Goal: Information Seeking & Learning: Learn about a topic

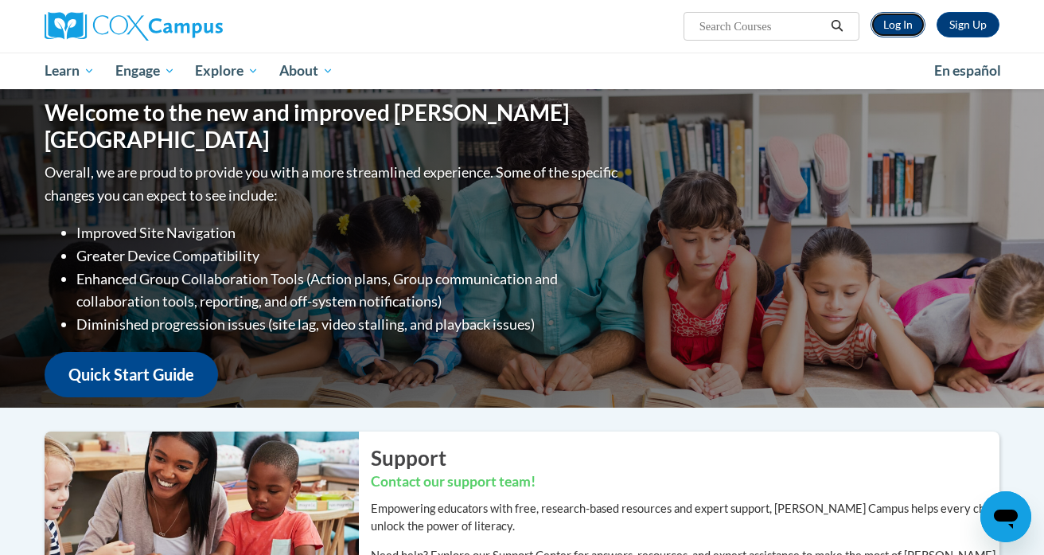
click at [742, 28] on link "Log In" at bounding box center [898, 24] width 55 height 25
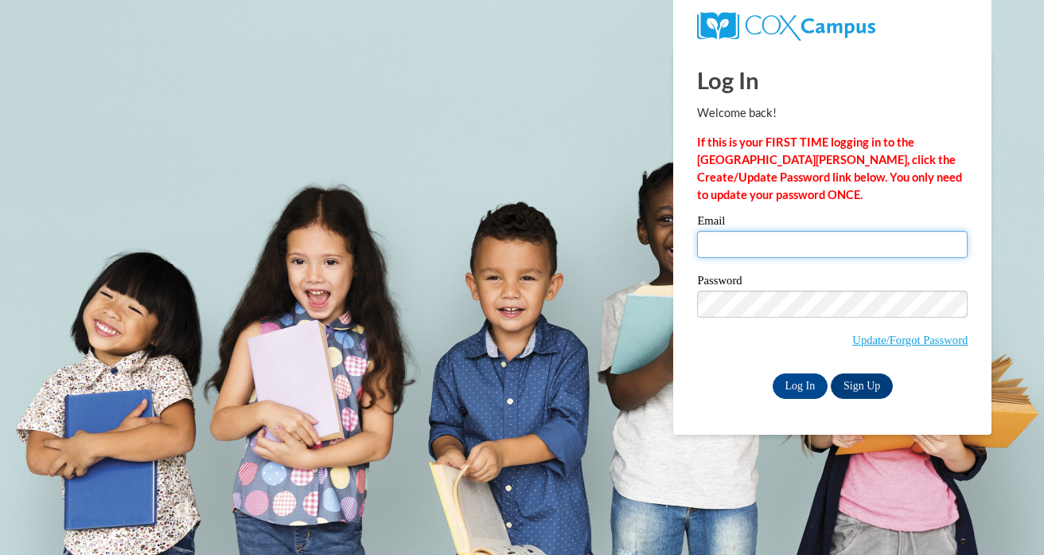
click at [800, 240] on input "Email" at bounding box center [832, 244] width 271 height 27
click at [773, 373] on input "Log In" at bounding box center [801, 385] width 56 height 25
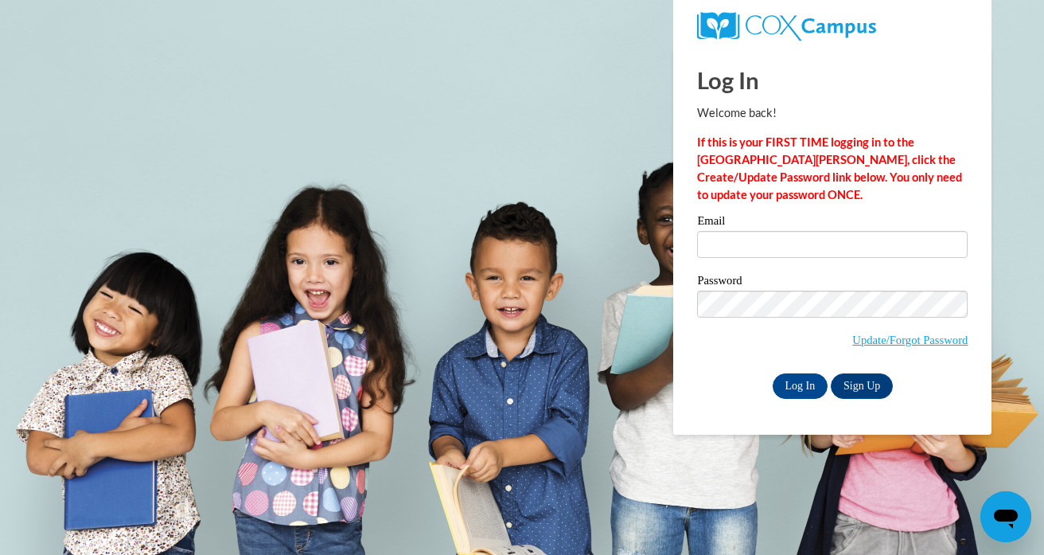
click at [937, 197] on p "If this is your FIRST TIME logging in to the NEW Cox Campus, click the Create/U…" at bounding box center [832, 169] width 271 height 70
click at [915, 240] on input "Email" at bounding box center [832, 244] width 271 height 27
type input "jenni.uchida@k12.hi.us"
click at [807, 385] on input "Log In" at bounding box center [801, 385] width 56 height 25
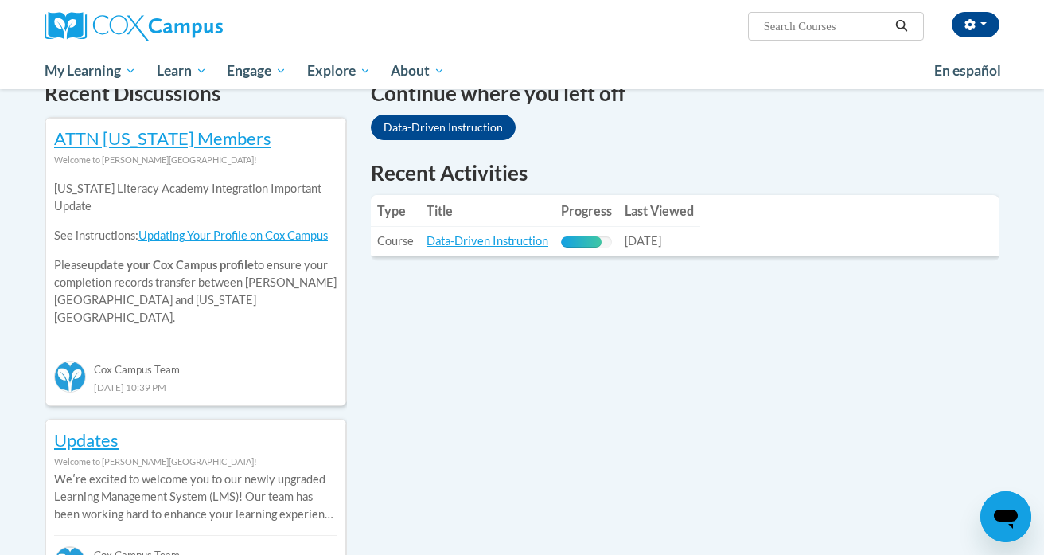
scroll to position [506, 0]
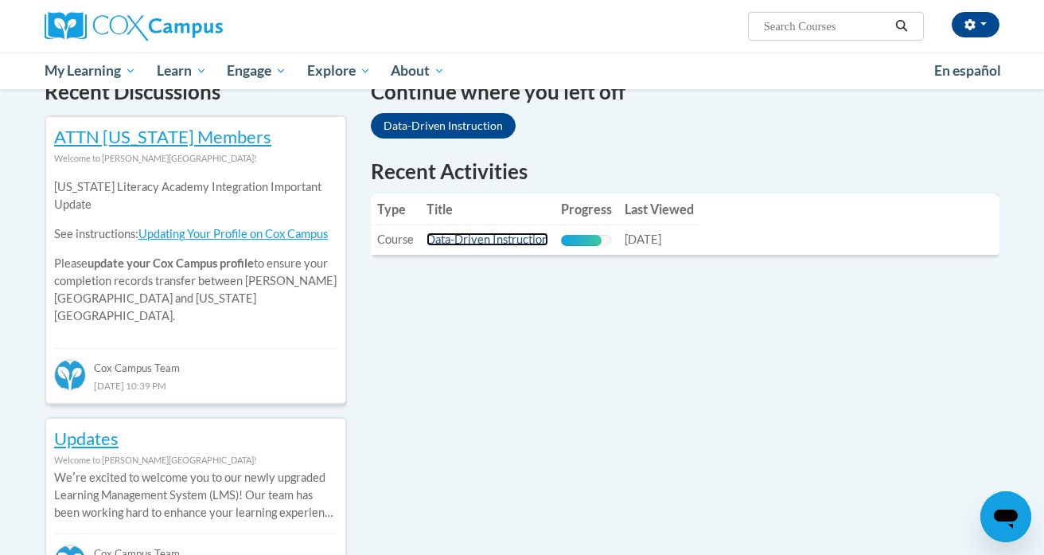
click at [481, 241] on link "Data-Driven Instruction" at bounding box center [488, 239] width 122 height 14
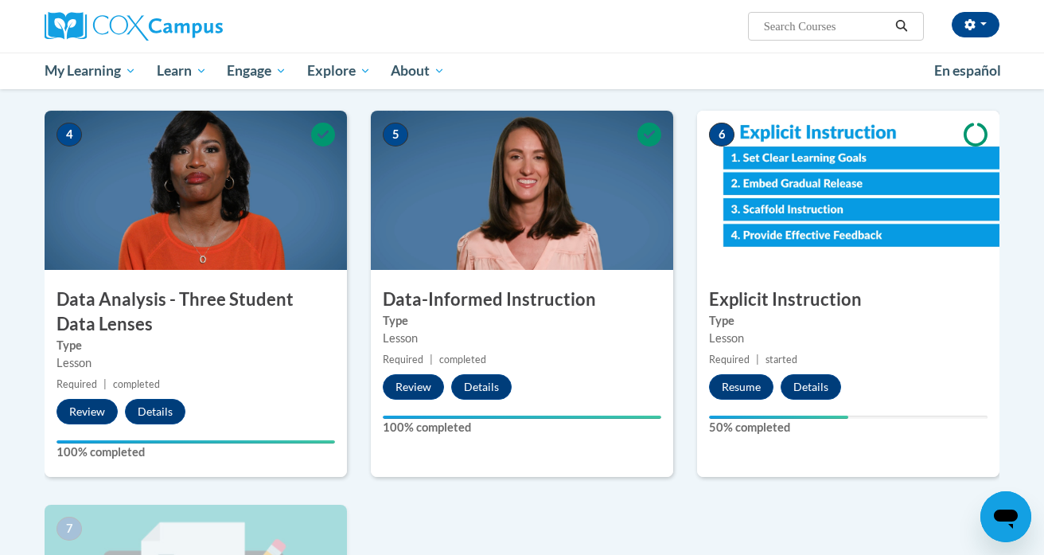
scroll to position [677, 0]
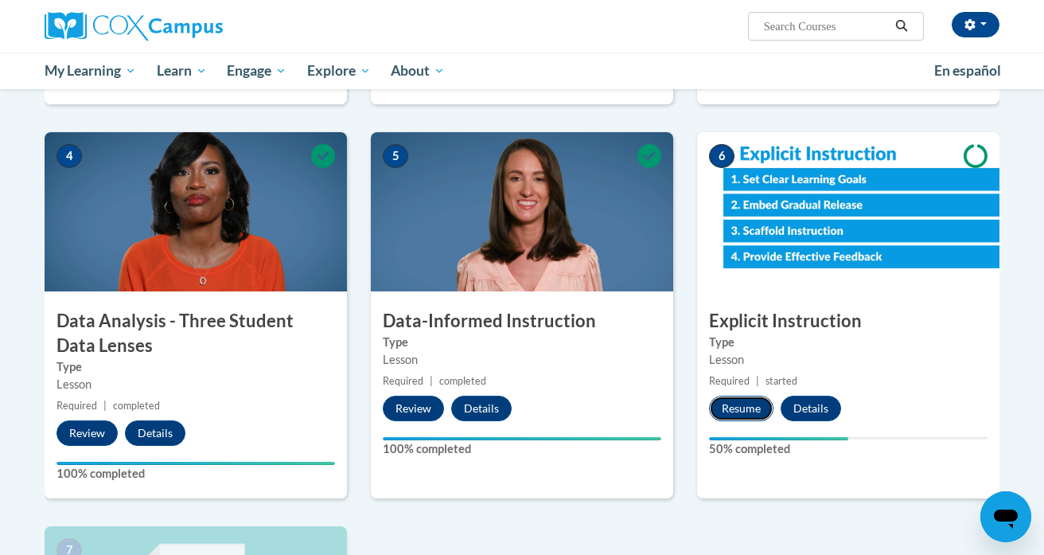
click at [734, 400] on button "Resume" at bounding box center [741, 408] width 64 height 25
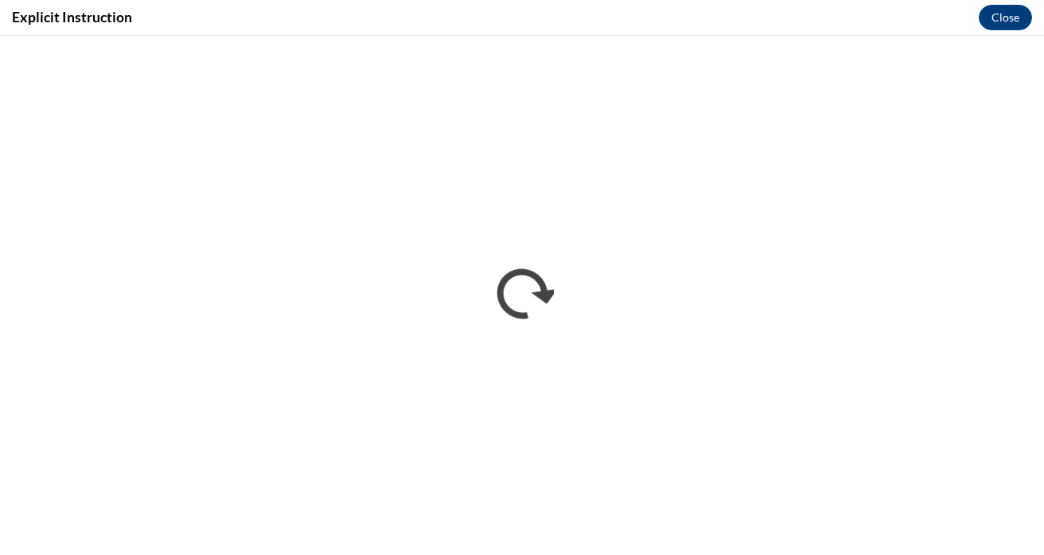
scroll to position [0, 0]
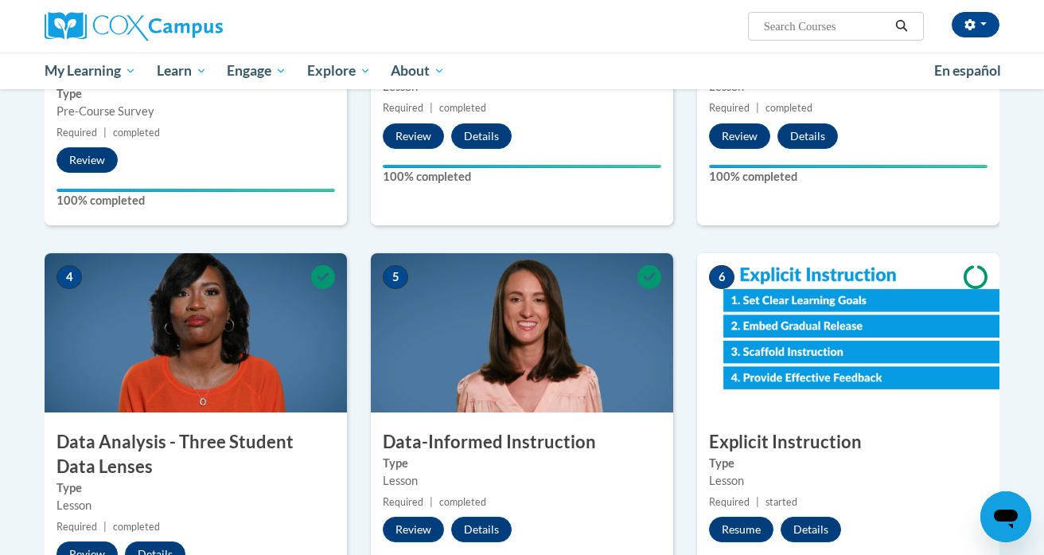
scroll to position [561, 0]
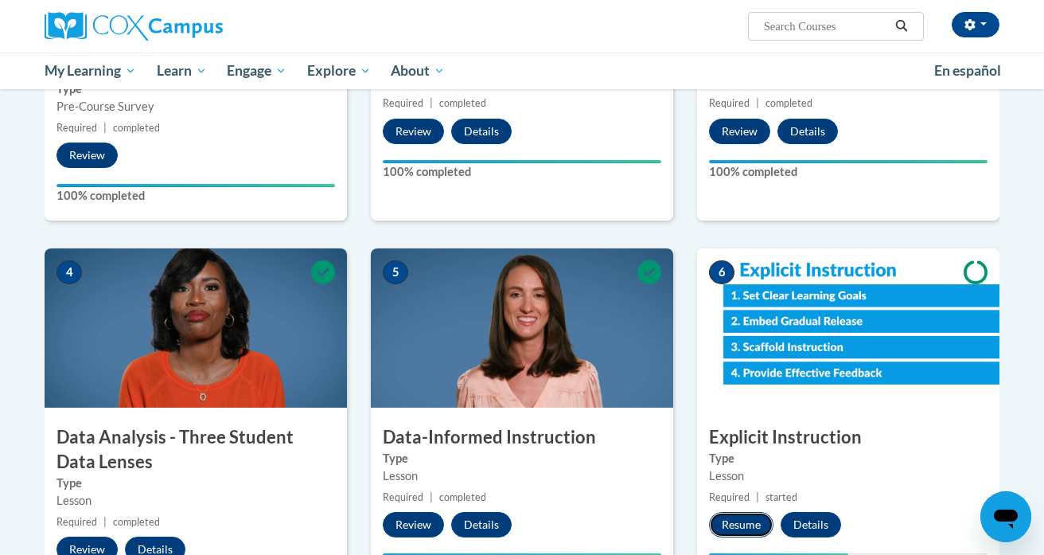
click at [734, 524] on button "Resume" at bounding box center [741, 524] width 64 height 25
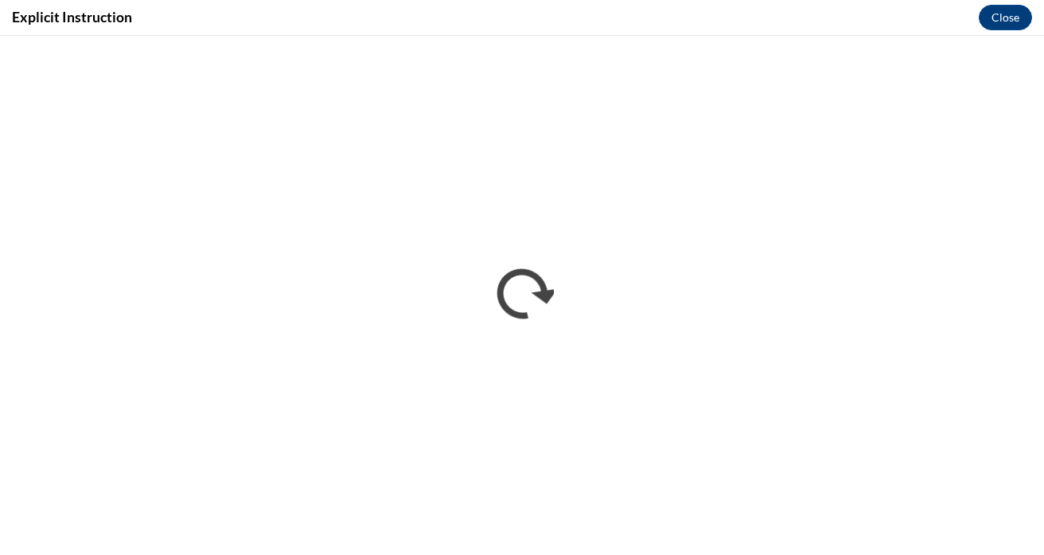
scroll to position [0, 0]
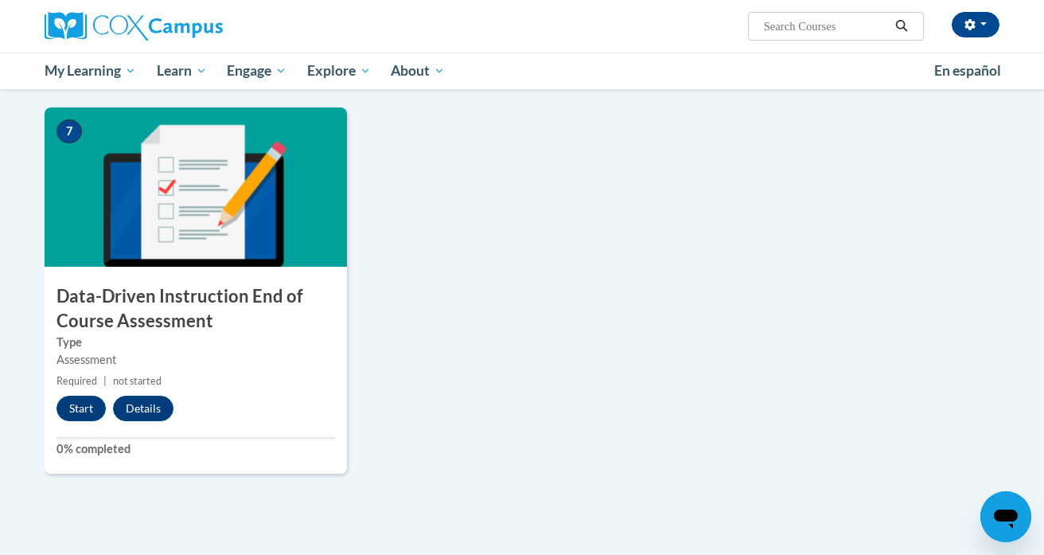
scroll to position [1108, 0]
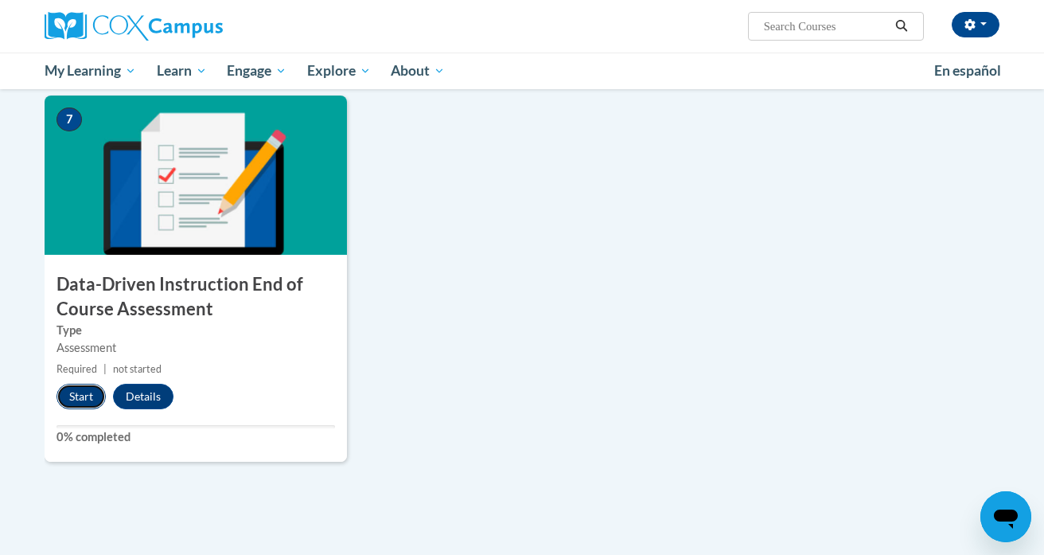
click at [75, 392] on button "Start" at bounding box center [81, 396] width 49 height 25
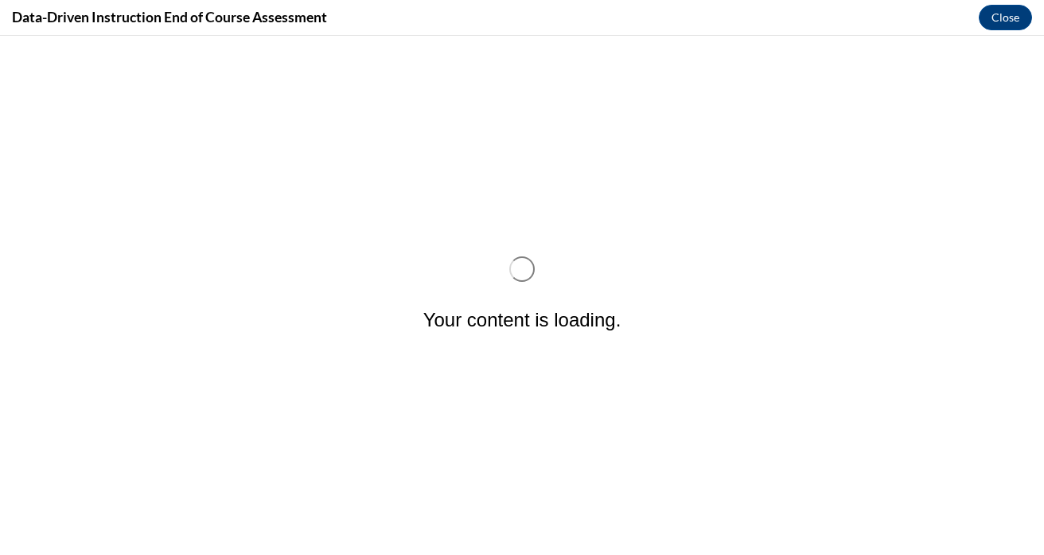
scroll to position [0, 0]
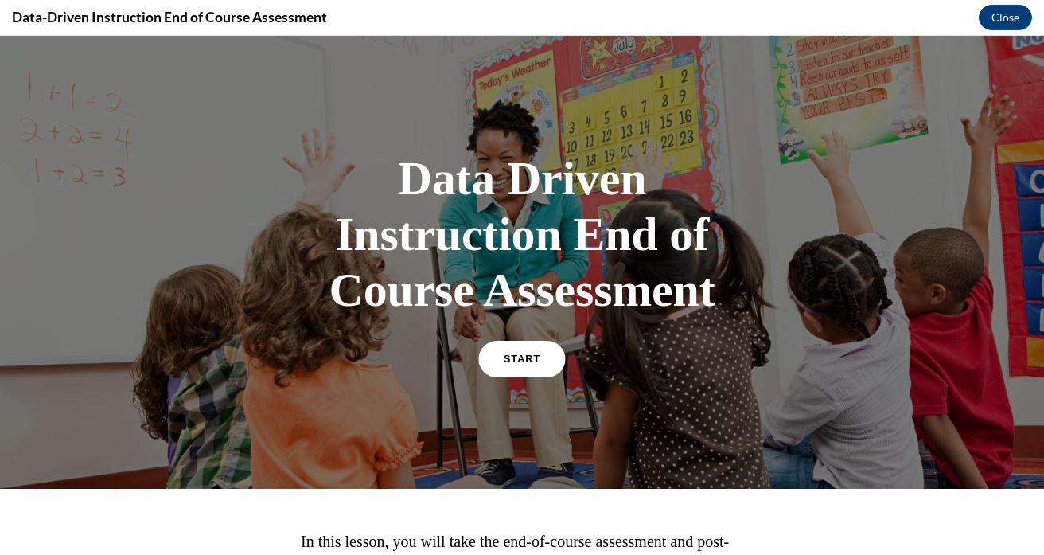
click at [505, 358] on link "START" at bounding box center [521, 359] width 87 height 37
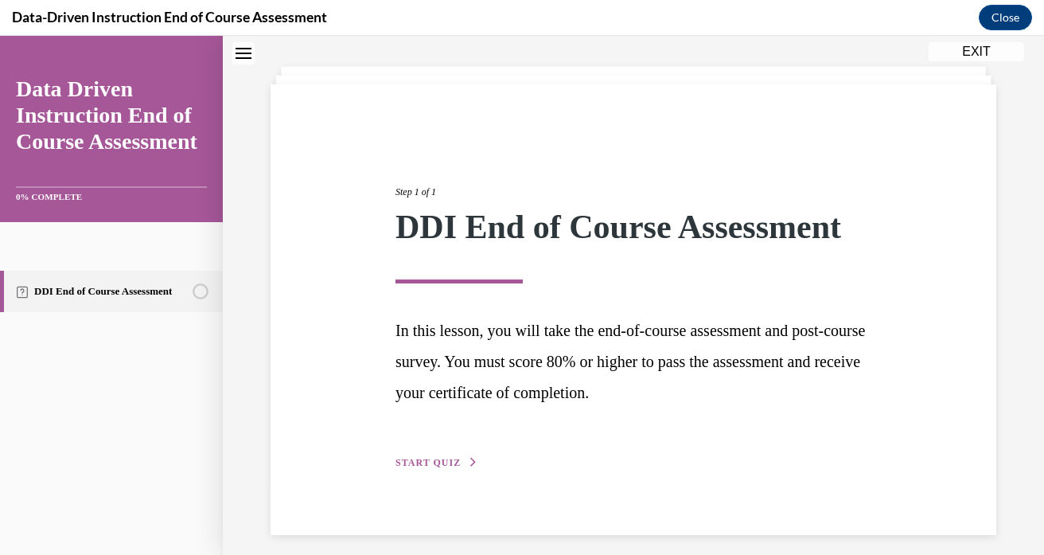
scroll to position [85, 0]
